Goal: Transaction & Acquisition: Purchase product/service

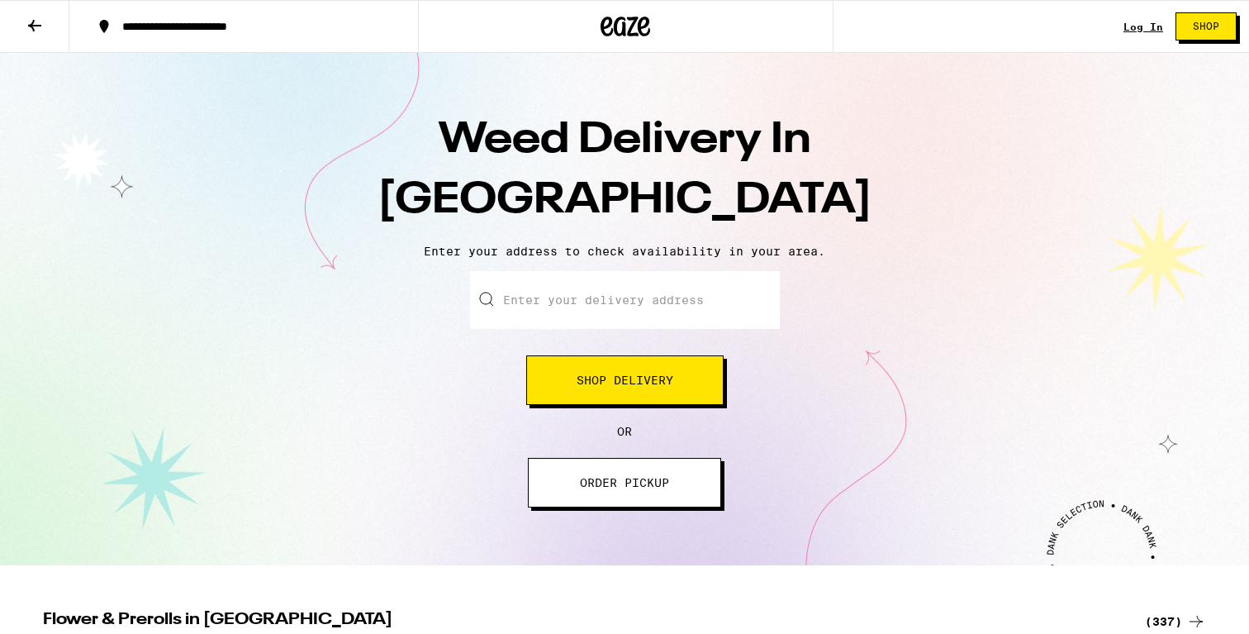
click at [621, 386] on span "Shop Delivery" at bounding box center [625, 380] width 97 height 12
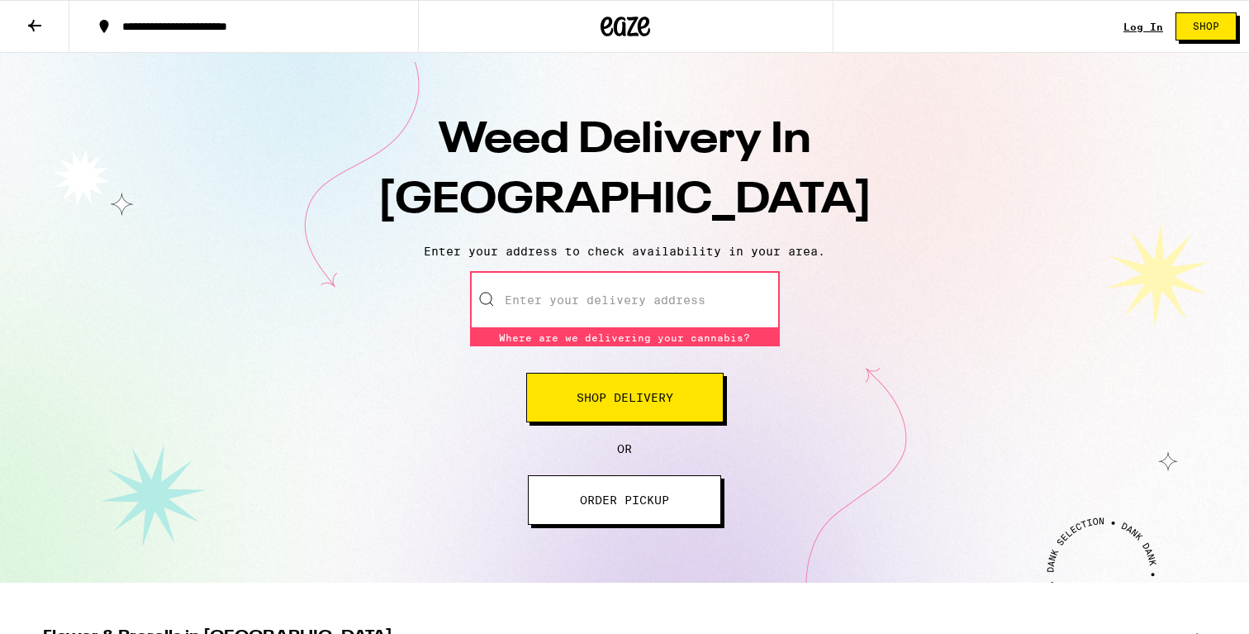
click at [657, 323] on input "Enter your delivery address" at bounding box center [625, 300] width 310 height 58
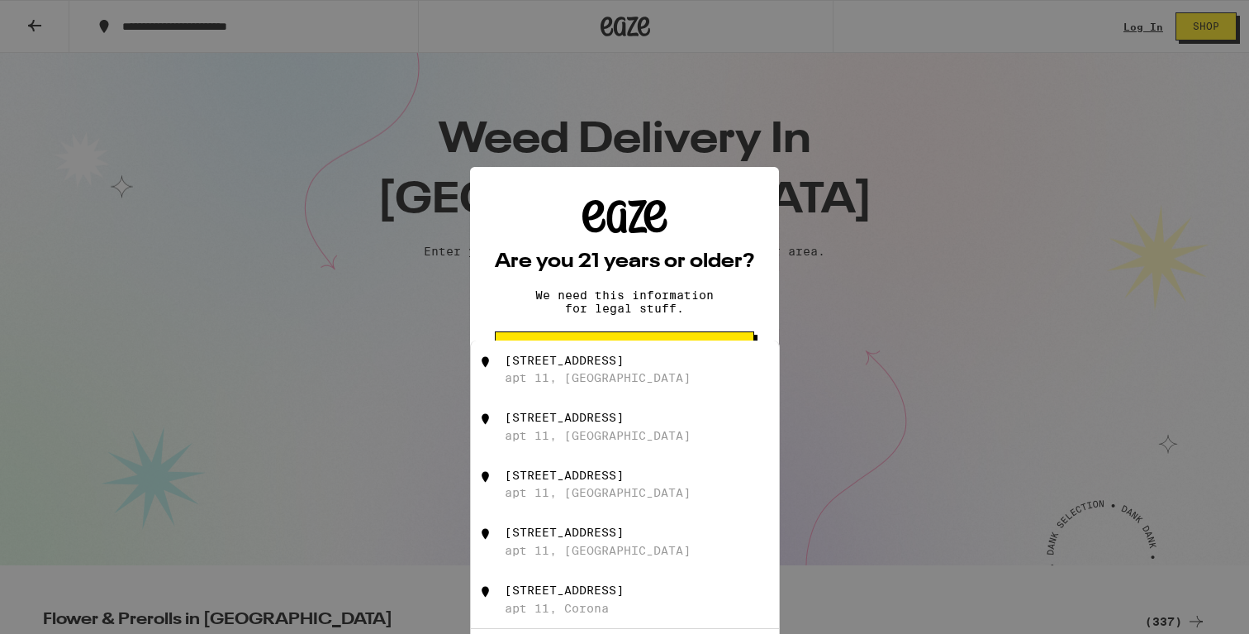
click at [624, 367] on div "[STREET_ADDRESS]" at bounding box center [564, 360] width 119 height 13
type input "[STREET_ADDRESS]"
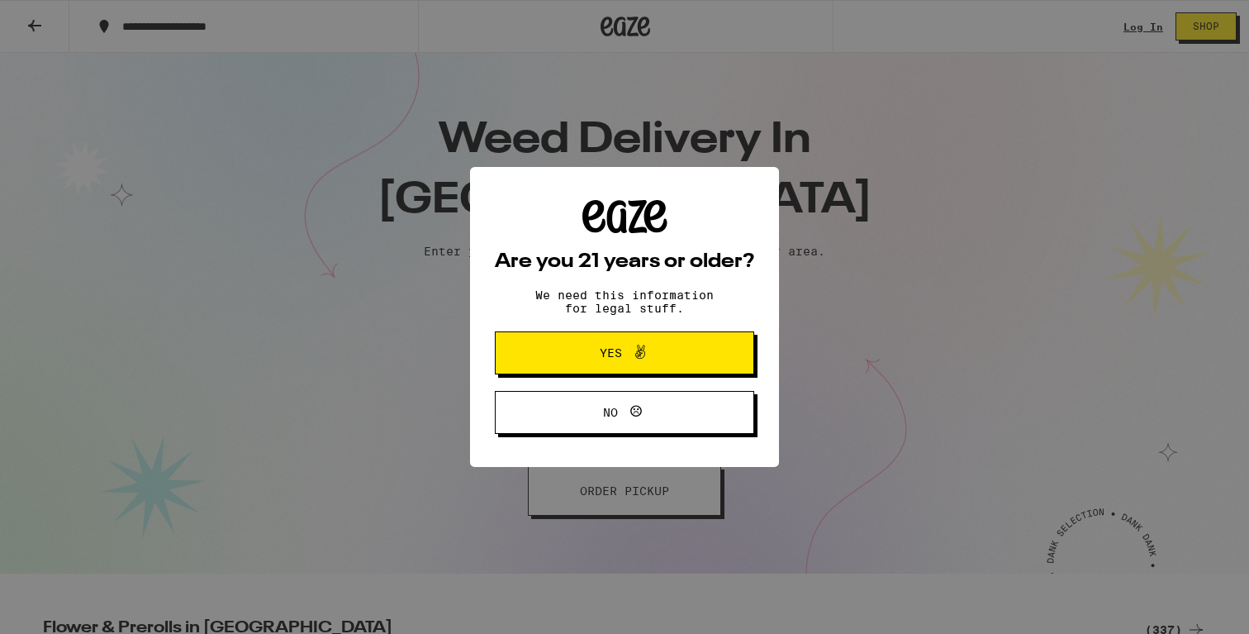
click at [648, 368] on button "Yes" at bounding box center [624, 352] width 259 height 43
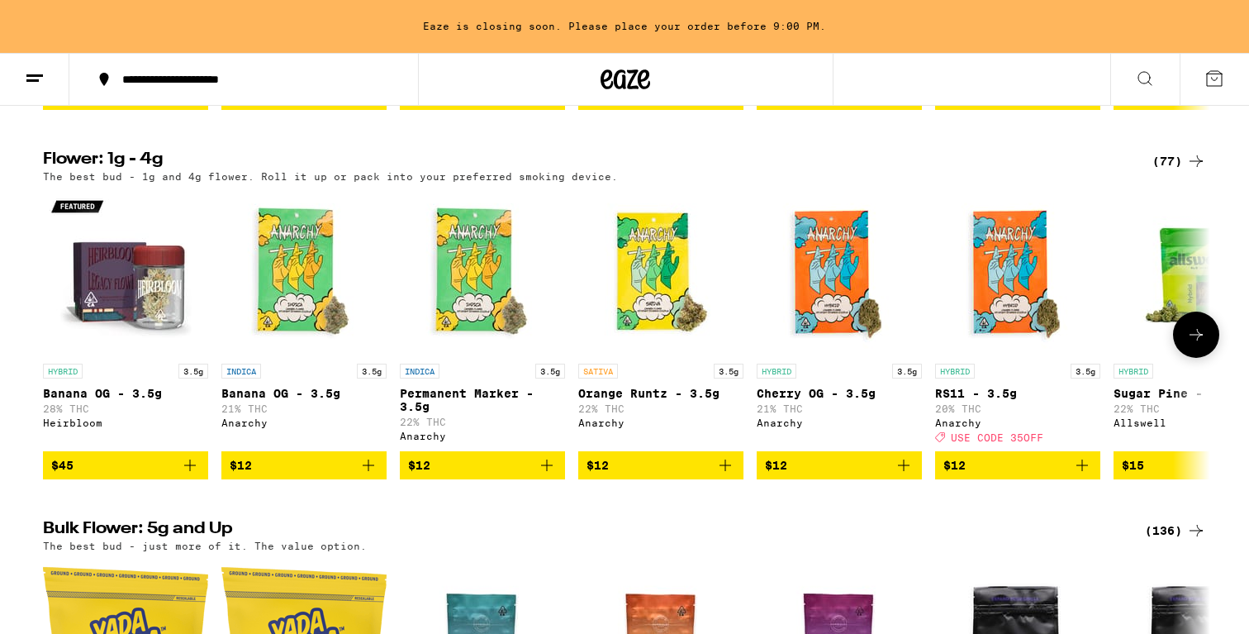
scroll to position [905, 0]
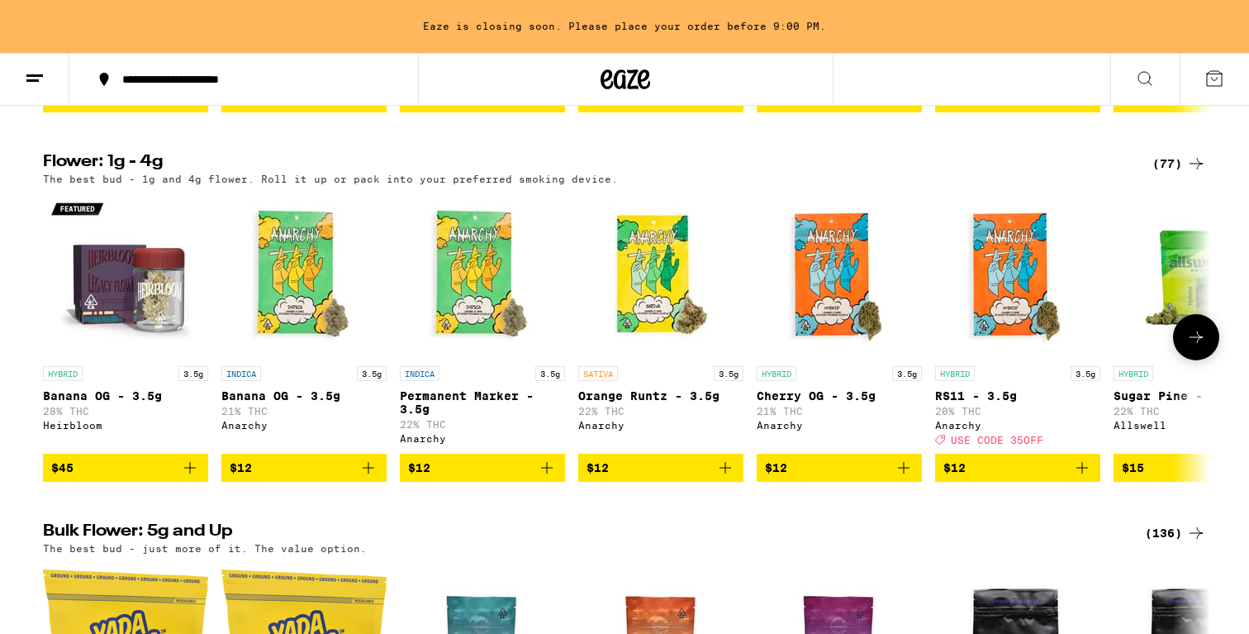
click at [1206, 360] on button at bounding box center [1196, 337] width 46 height 46
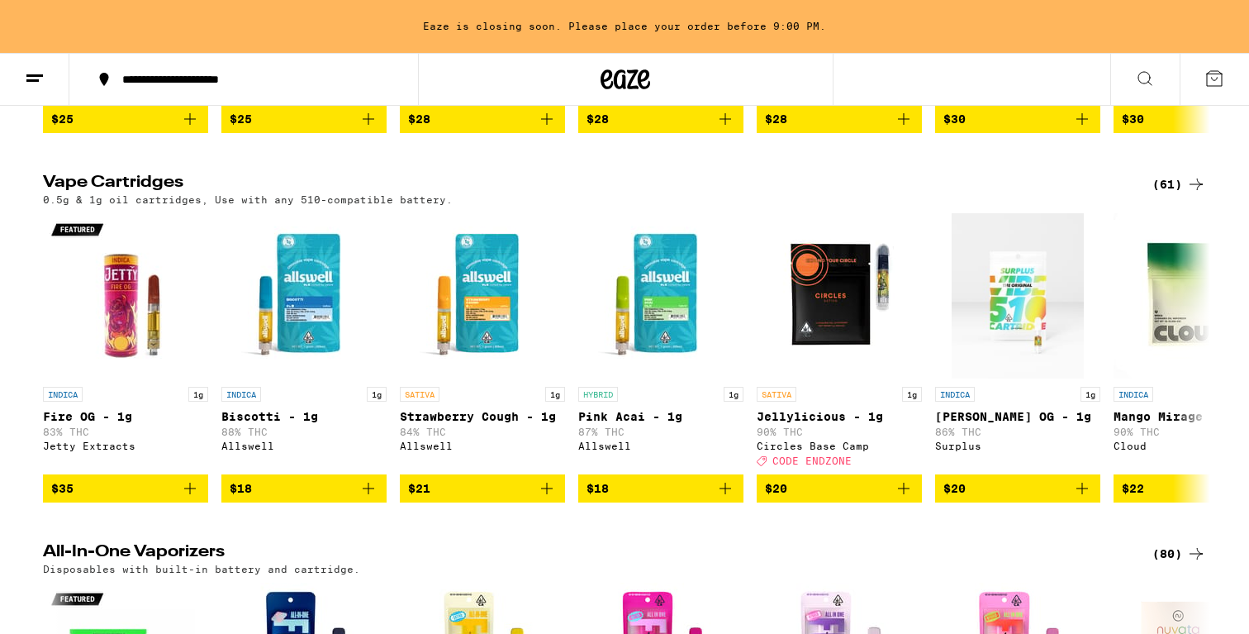
scroll to position [1707, 0]
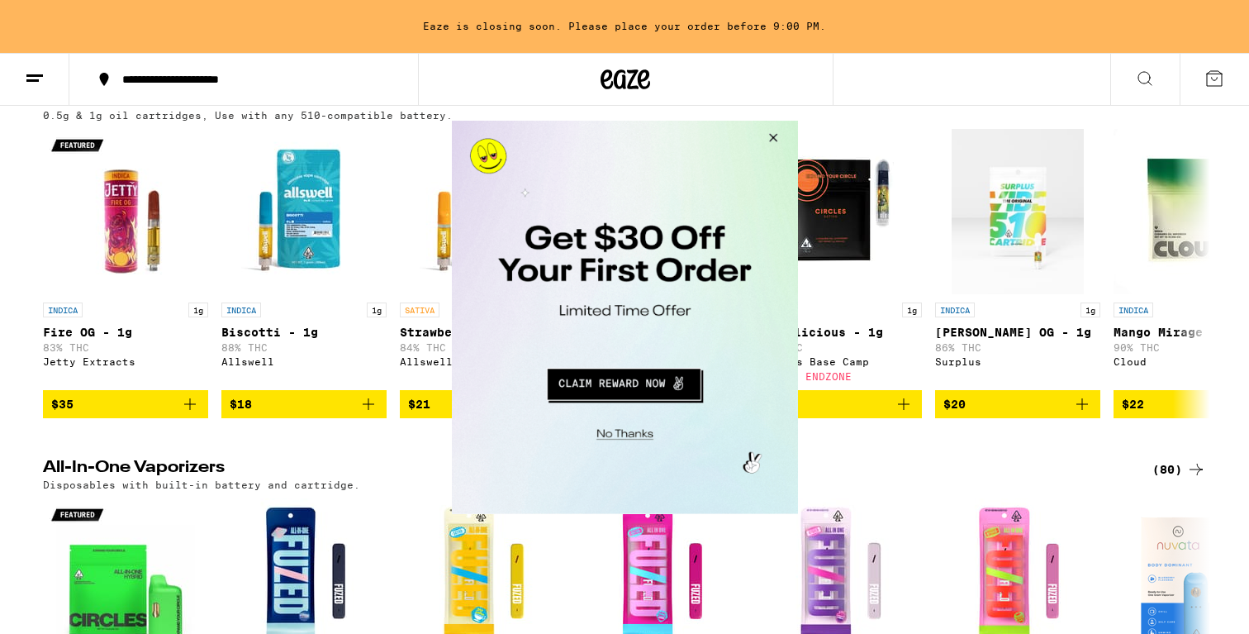
click at [772, 131] on button "Close Modal" at bounding box center [770, 140] width 45 height 40
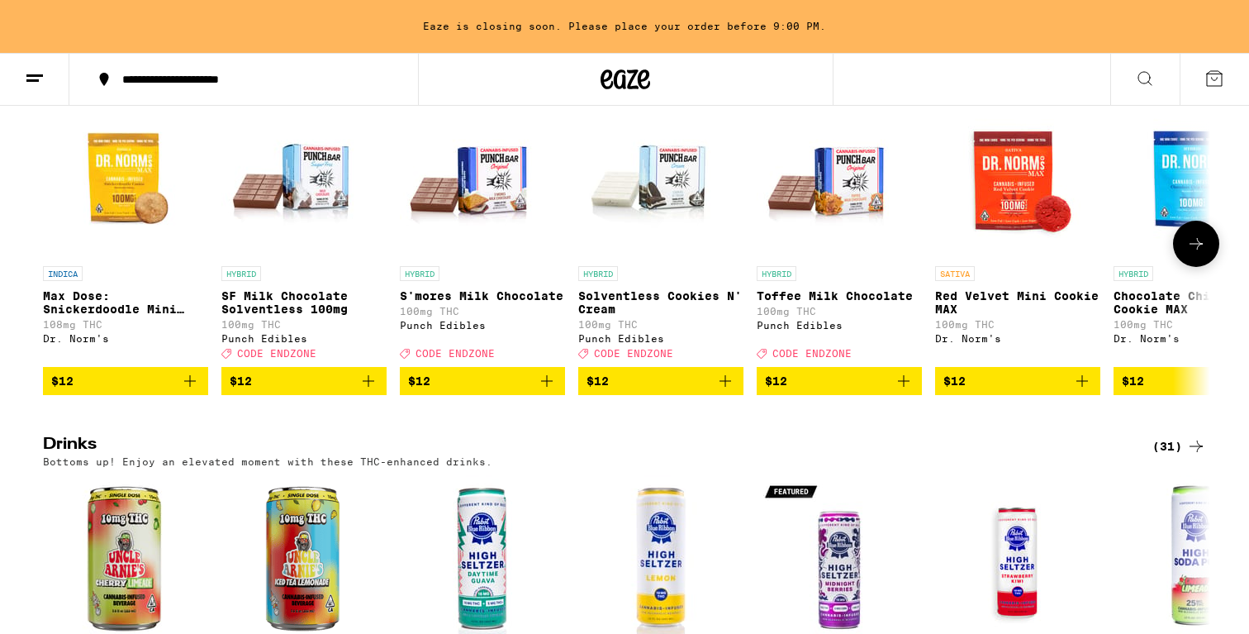
scroll to position [4344, 0]
